Goal: Task Accomplishment & Management: Manage account settings

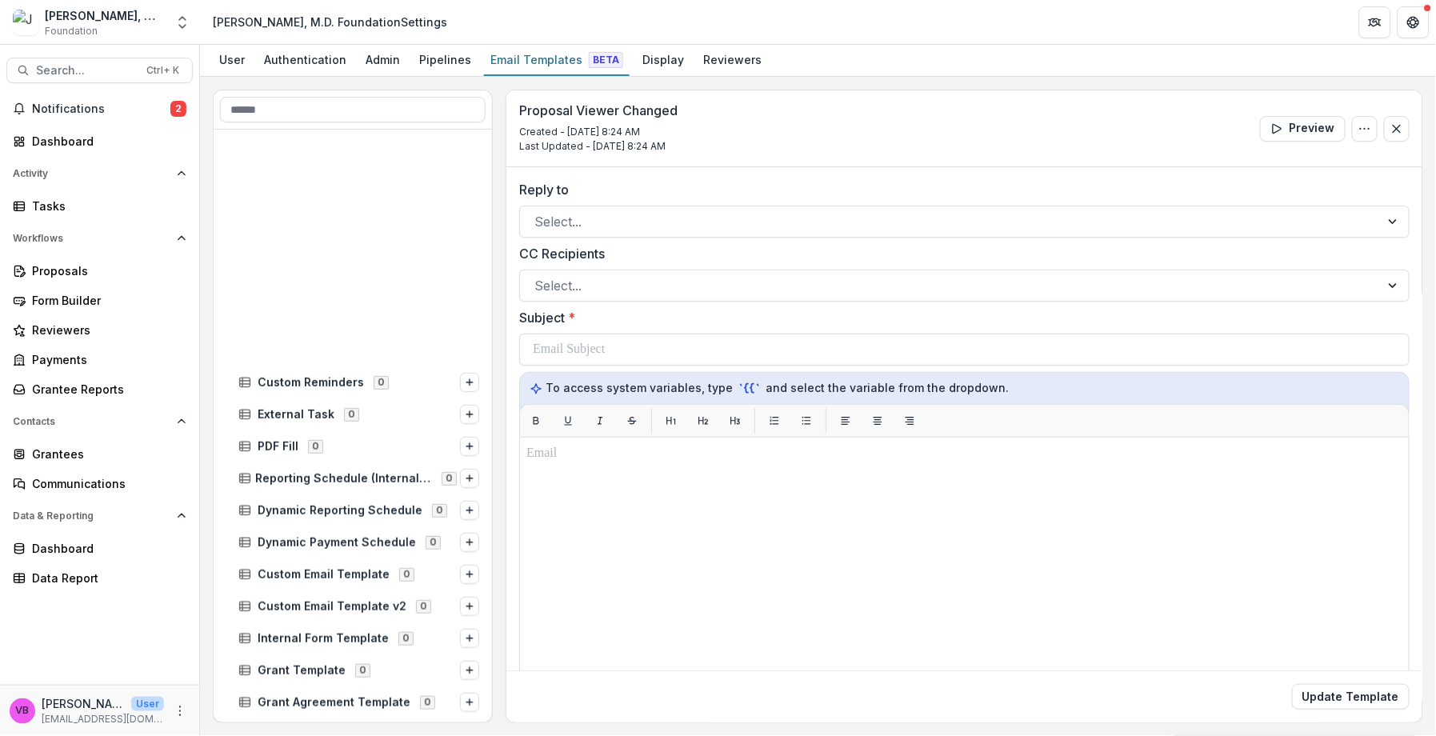
scroll to position [271, 0]
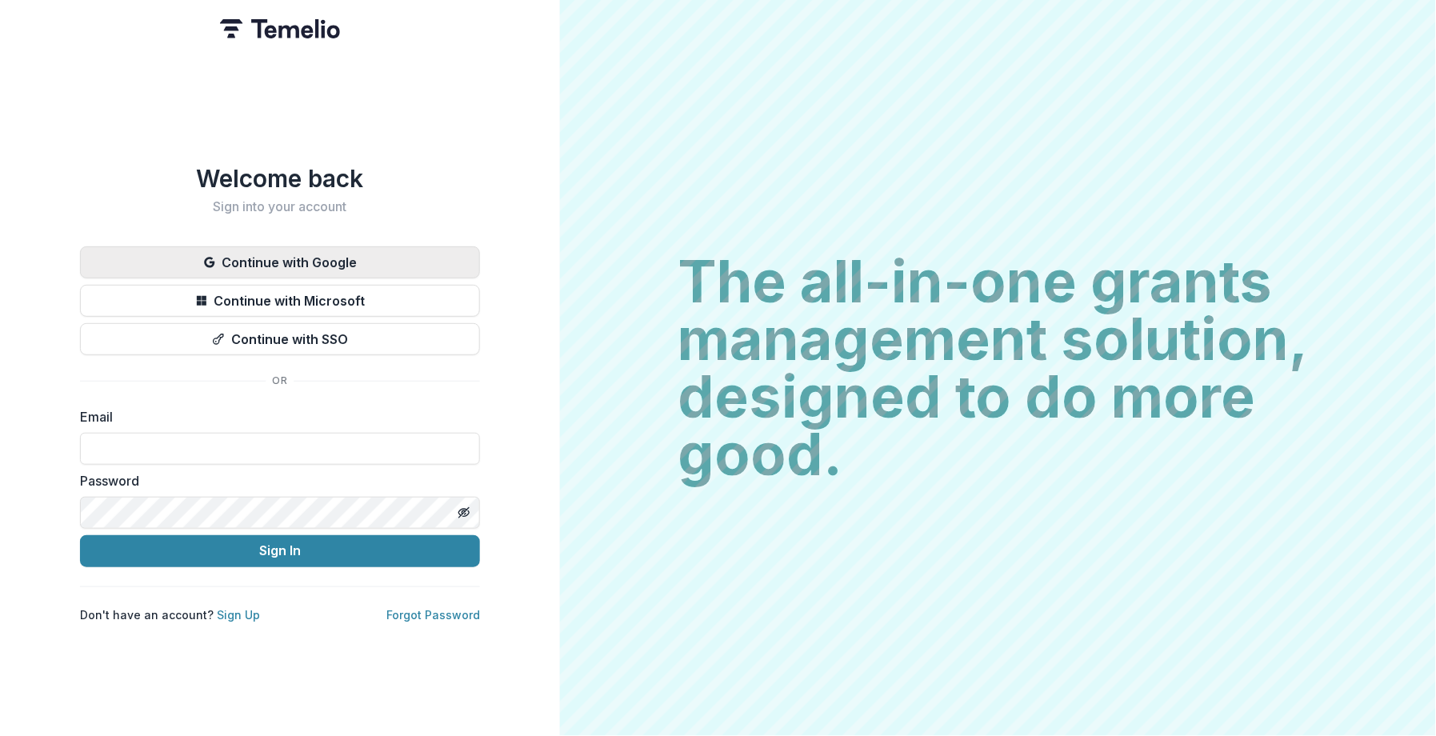
click at [296, 246] on button "Continue with Google" at bounding box center [280, 262] width 400 height 32
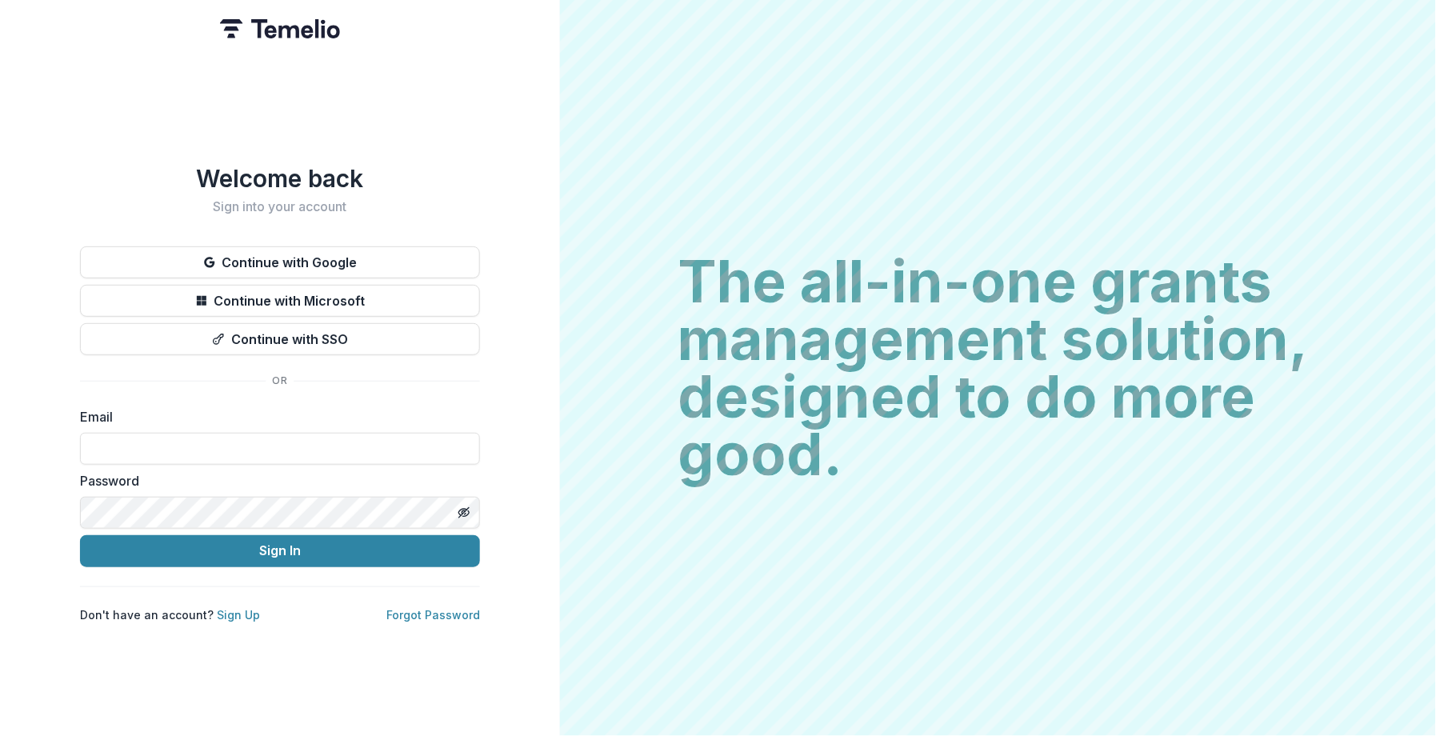
click at [226, 461] on form "Email Password Sign In" at bounding box center [280, 487] width 400 height 160
click at [235, 452] on input at bounding box center [280, 449] width 400 height 32
type input "**********"
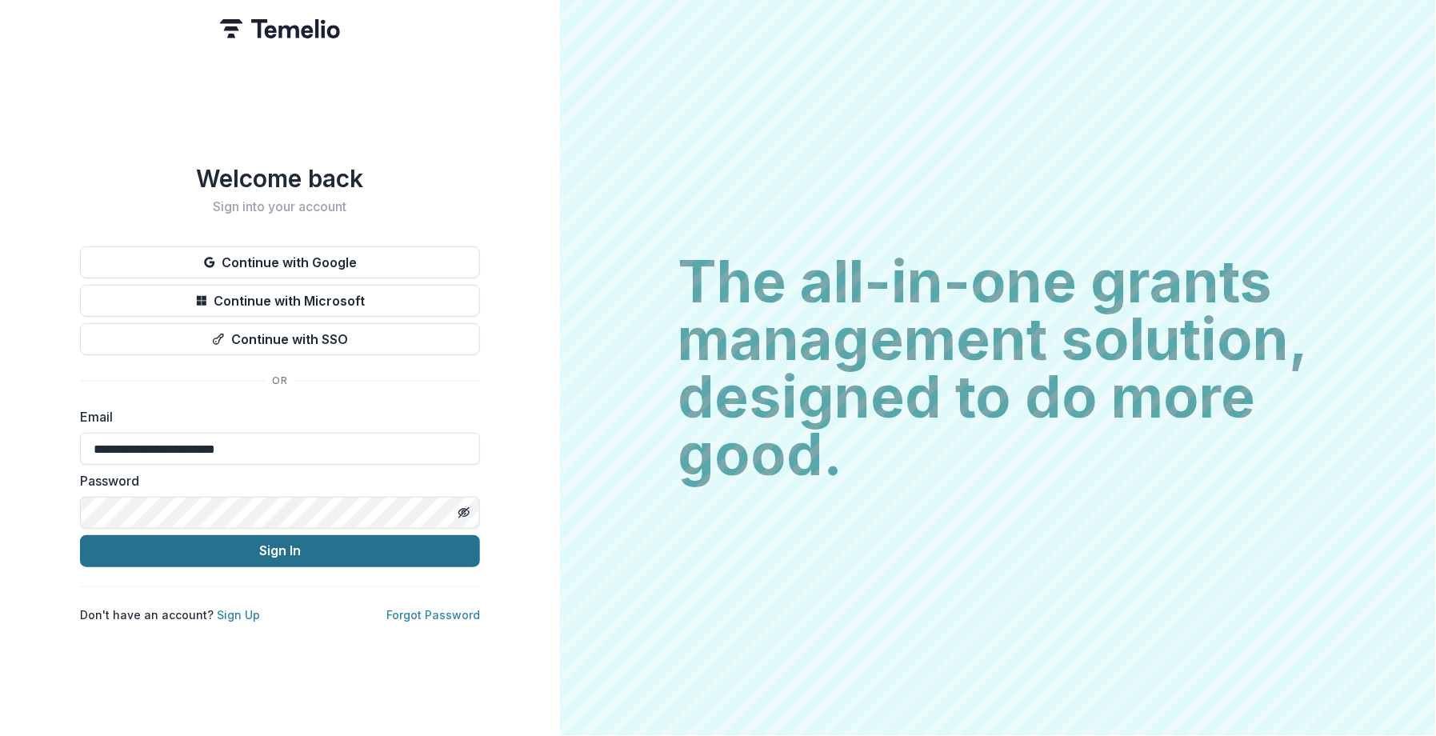
click at [302, 546] on button "Sign In" at bounding box center [280, 551] width 400 height 32
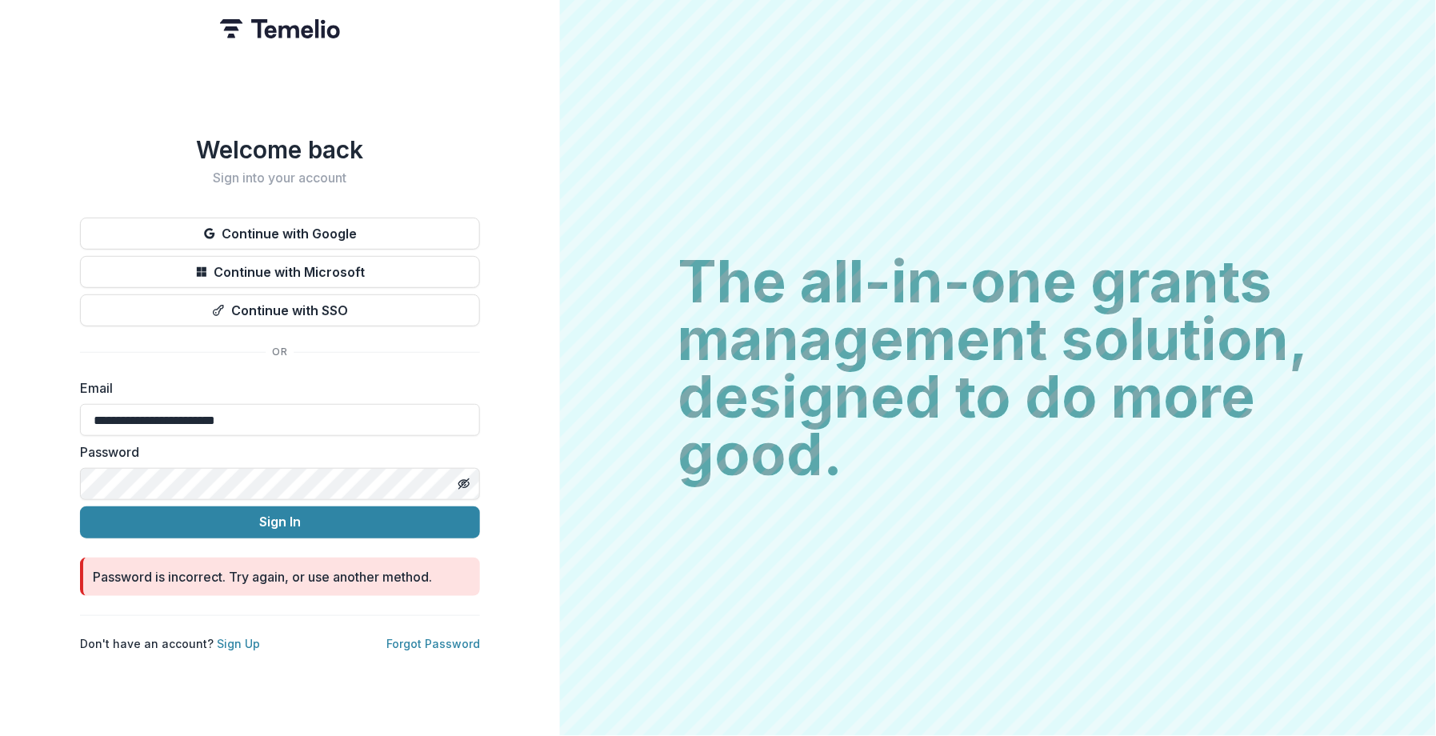
click at [286, 655] on div "**********" at bounding box center [280, 368] width 560 height 736
drag, startPoint x: 427, startPoint y: 640, endPoint x: 407, endPoint y: 641, distance: 20.0
click at [407, 641] on link "Forgot Password" at bounding box center [433, 644] width 94 height 14
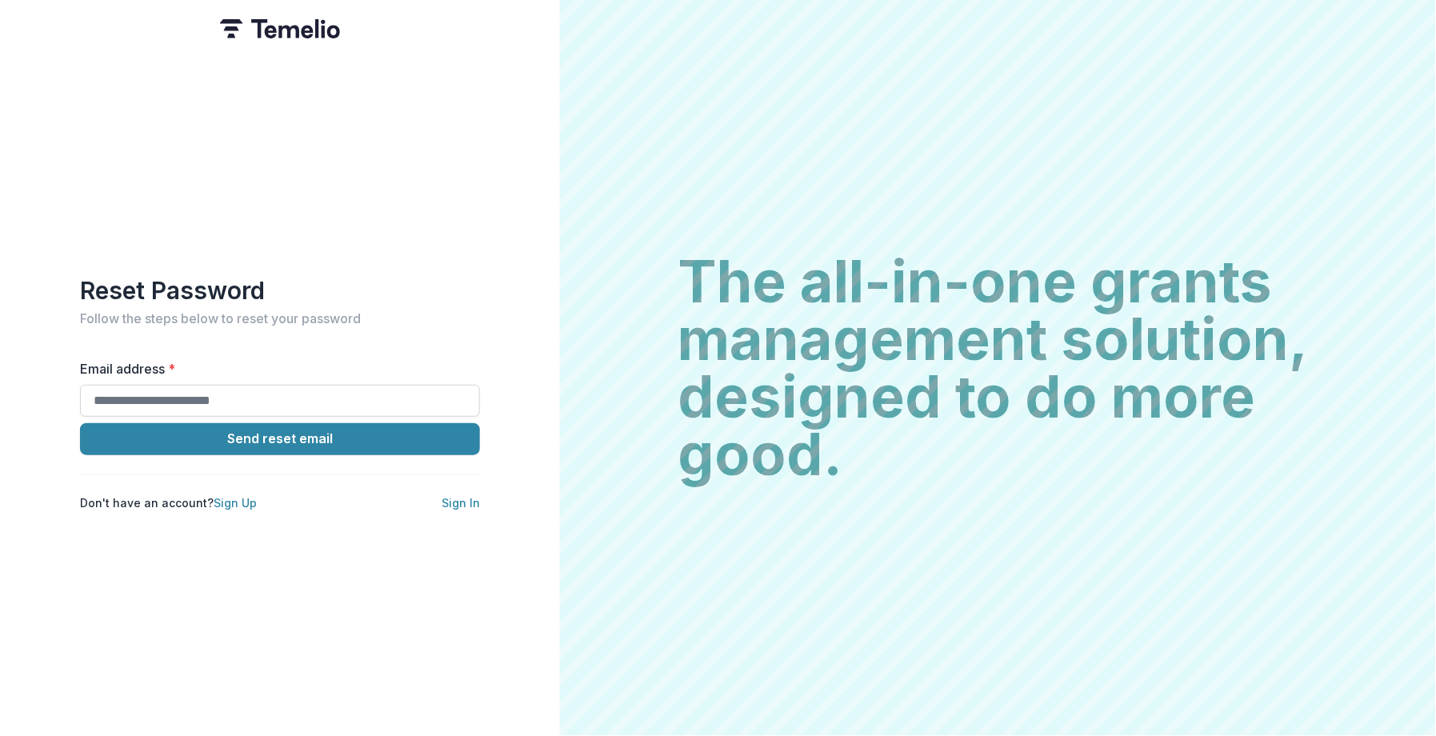
click at [302, 401] on input "Email address *" at bounding box center [280, 401] width 400 height 32
type input "**********"
click at [328, 435] on button "Send reset email" at bounding box center [280, 439] width 400 height 32
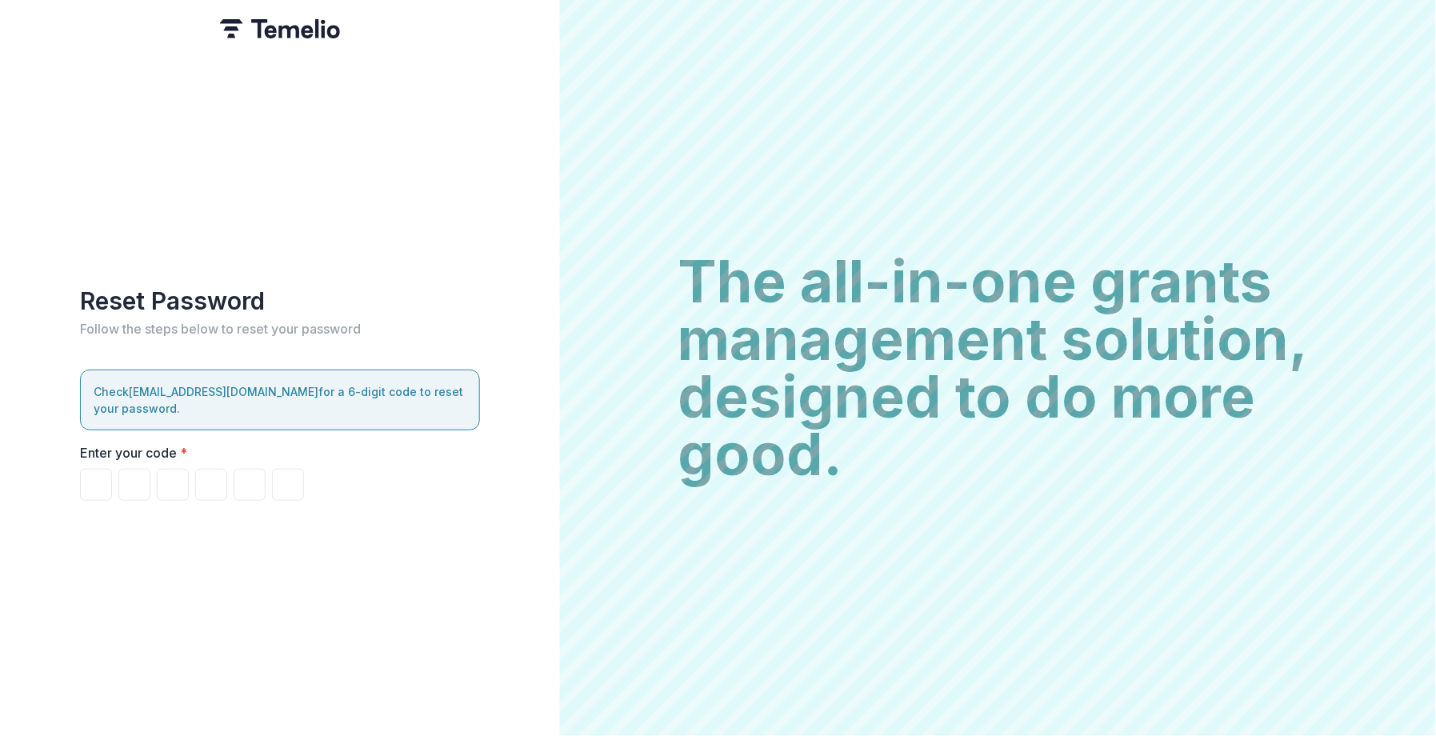
type input "*"
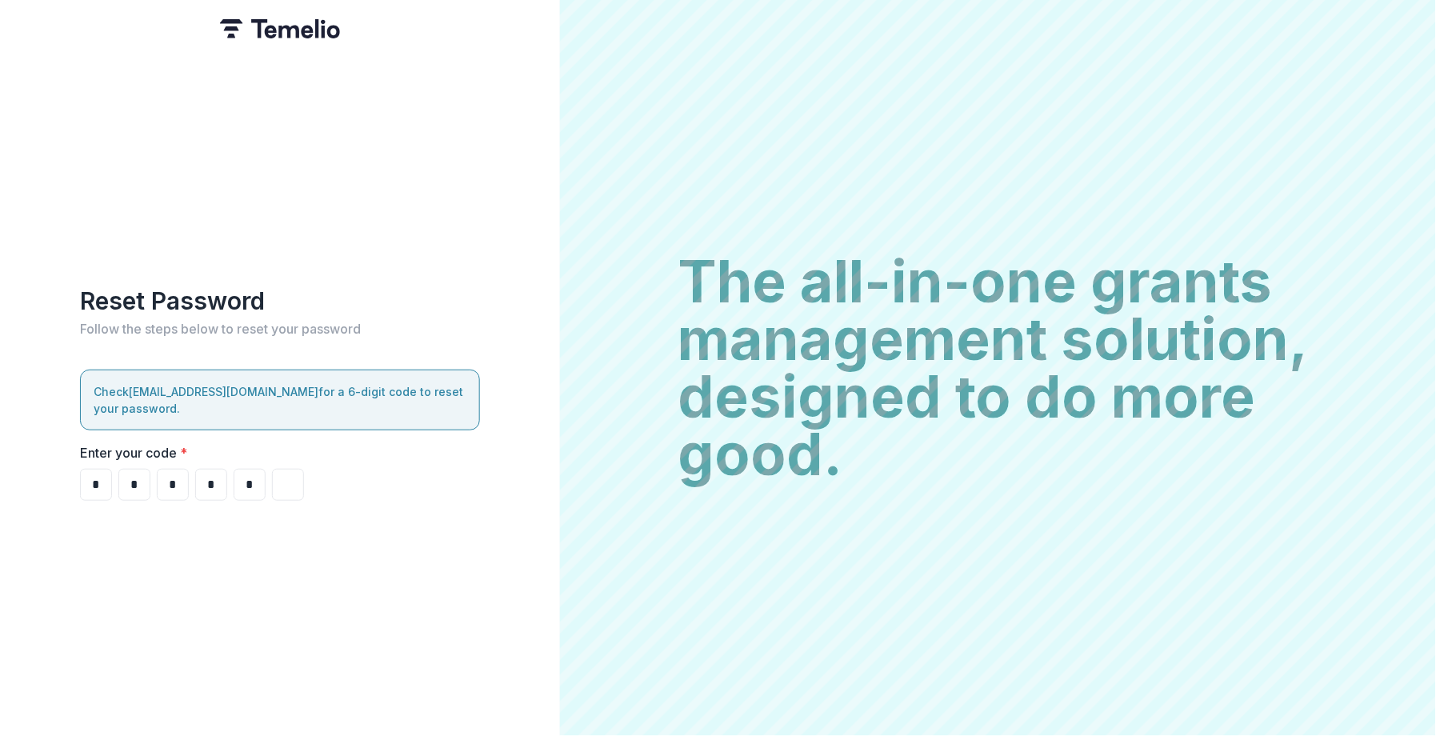
type input "*"
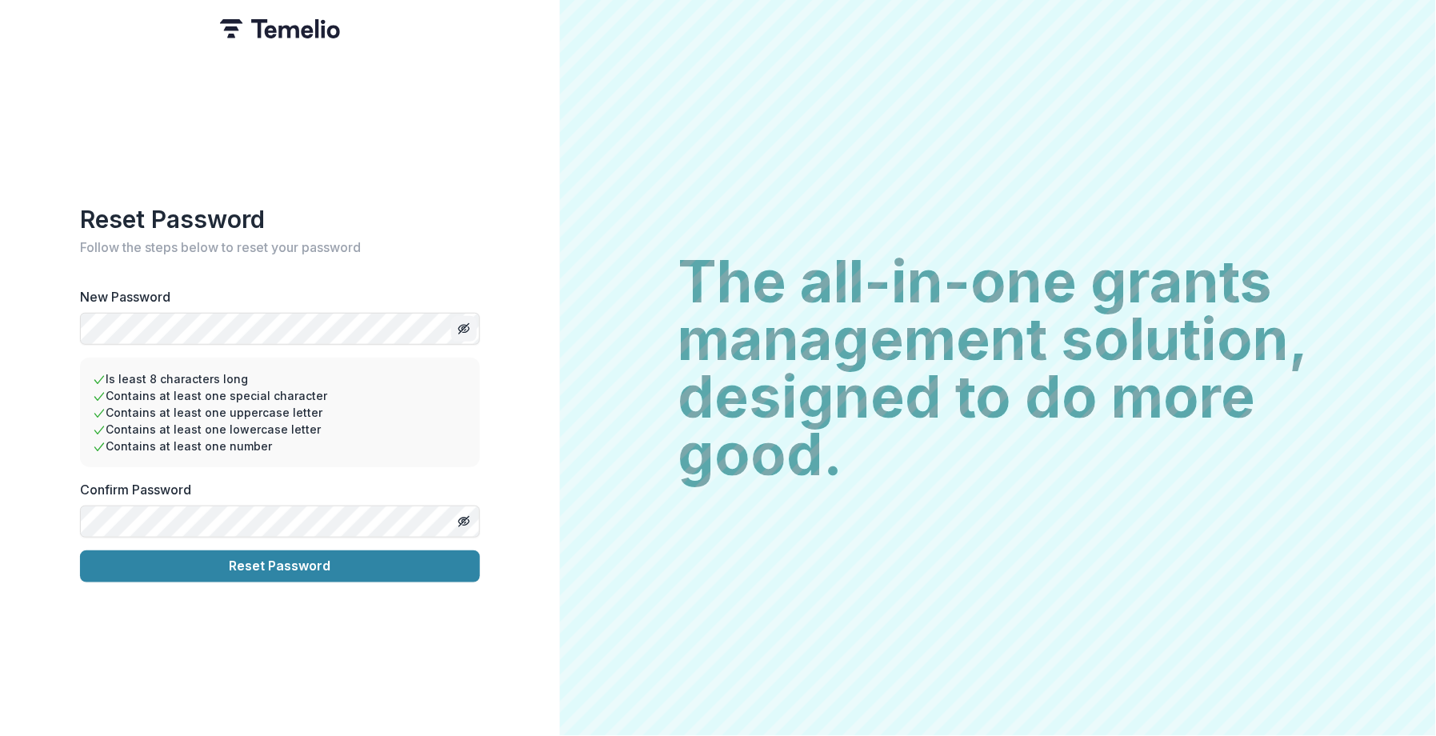
click at [472, 320] on button "Toggle password visibility" at bounding box center [464, 329] width 26 height 26
click at [467, 520] on icon "Toggle password visibility" at bounding box center [464, 521] width 13 height 13
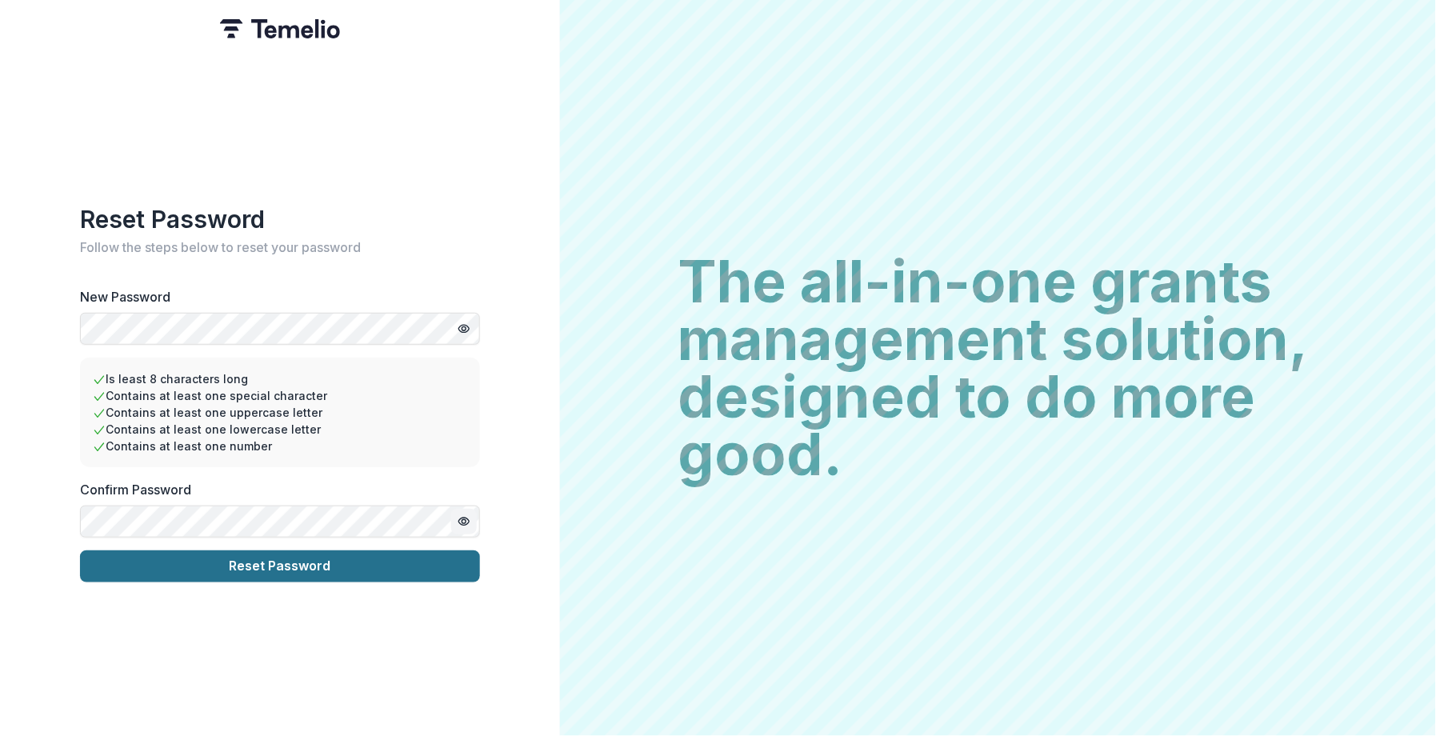
click at [386, 567] on button "Reset Password" at bounding box center [280, 567] width 400 height 32
